Goal: Task Accomplishment & Management: Complete application form

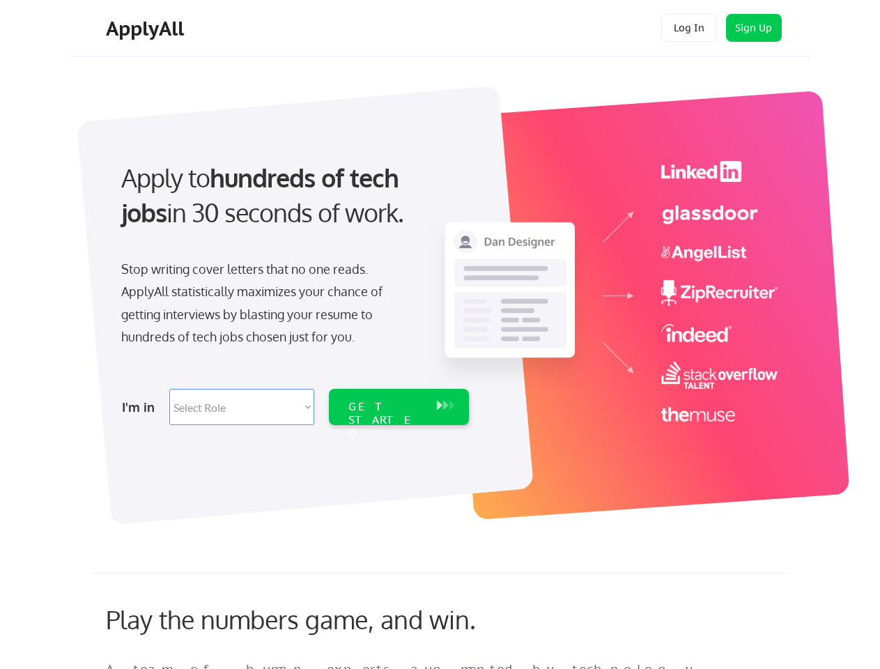
click at [440, 334] on div "Apply to hundreds of tech jobs in 30 seconds of work. Stop writing cover letter…" at bounding box center [293, 288] width 389 height 285
click at [442, 297] on div "Apply to hundreds of tech jobs in 30 seconds of work. Stop writing cover letter…" at bounding box center [293, 288] width 389 height 285
click at [293, 288] on div "Stop writing cover letters that no one reads. ApplyAll statistically maximizes …" at bounding box center [264, 303] width 286 height 91
click at [292, 207] on div "Apply to hundreds of tech jobs in 30 seconds of work." at bounding box center [292, 195] width 342 height 70
click at [264, 306] on div "Stop writing cover letters that no one reads. ApplyAll statistically maximizes …" at bounding box center [264, 303] width 286 height 91
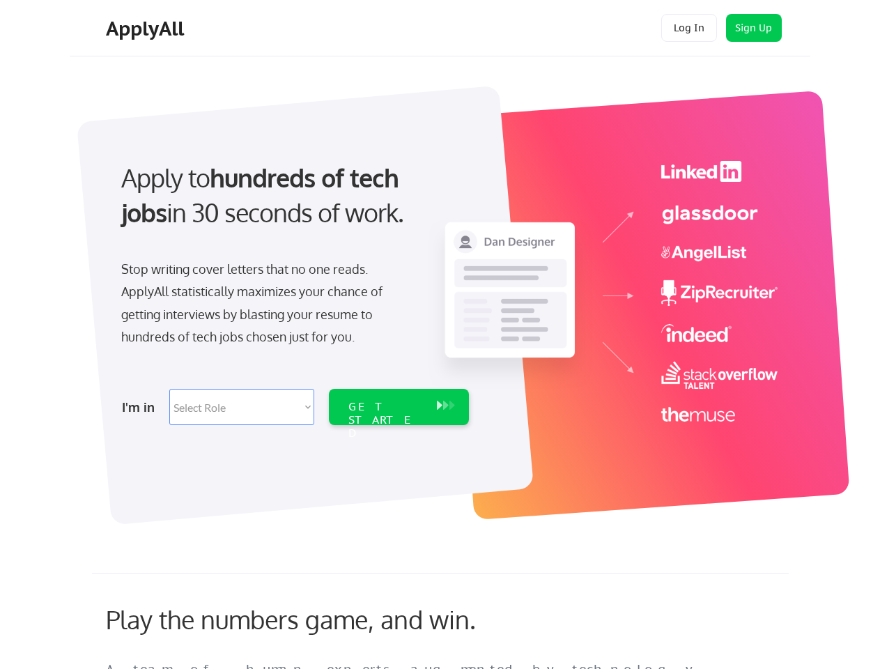
click at [293, 407] on select "Select Role Software Engineering Product Management Customer Success Sales UI/U…" at bounding box center [241, 407] width 145 height 36
click at [141, 407] on div "I'm in" at bounding box center [141, 407] width 39 height 22
click at [242, 407] on select "Select Role Software Engineering Product Management Customer Success Sales UI/U…" at bounding box center [241, 407] width 145 height 36
click at [398, 407] on div "GET STARTED" at bounding box center [385, 420] width 75 height 40
click at [385, 407] on div "GET STARTED" at bounding box center [385, 420] width 75 height 40
